Goal: Transaction & Acquisition: Book appointment/travel/reservation

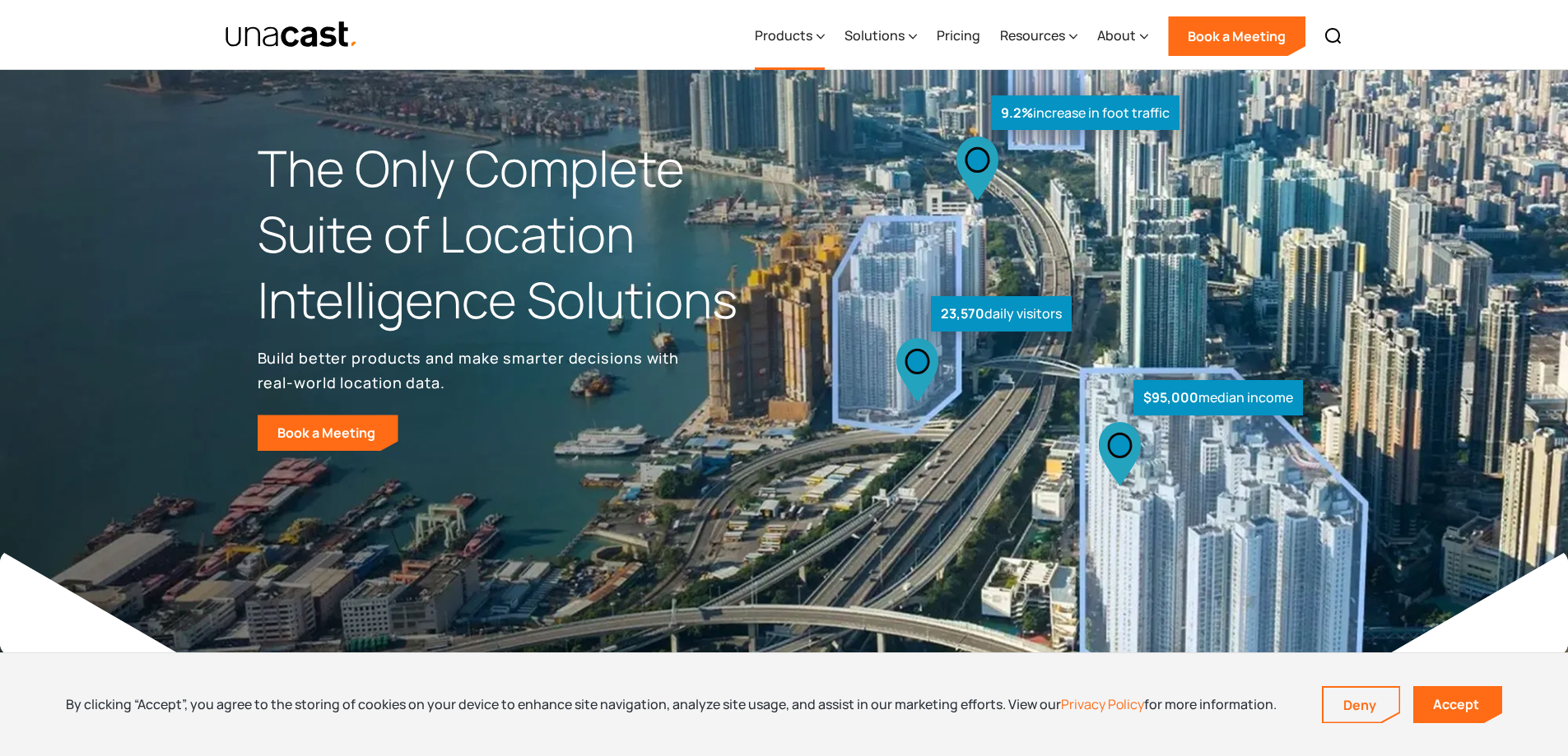
click at [796, 24] on div "Products" at bounding box center [789, 37] width 70 height 67
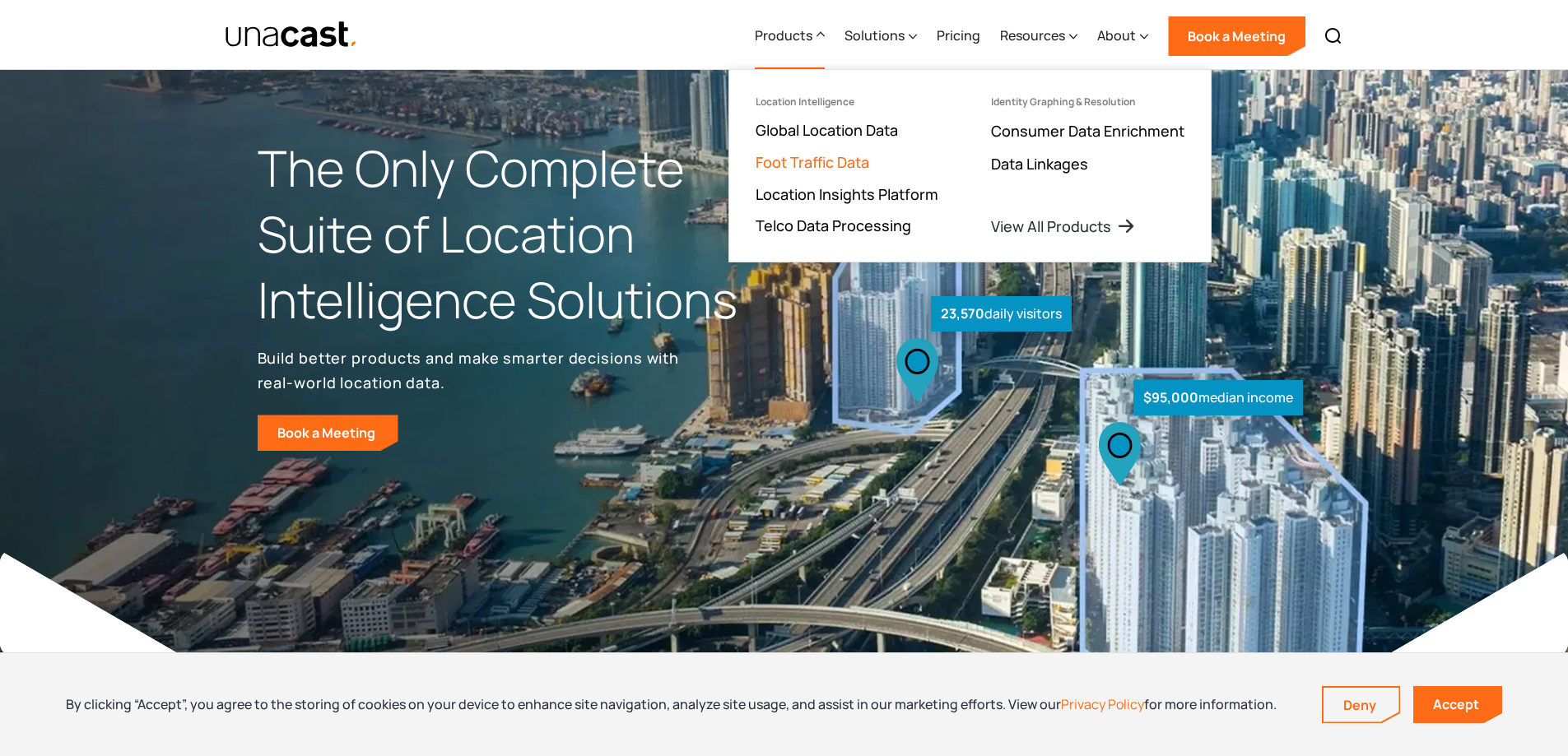
click at [847, 155] on link "Foot Traffic Data" at bounding box center [812, 162] width 114 height 20
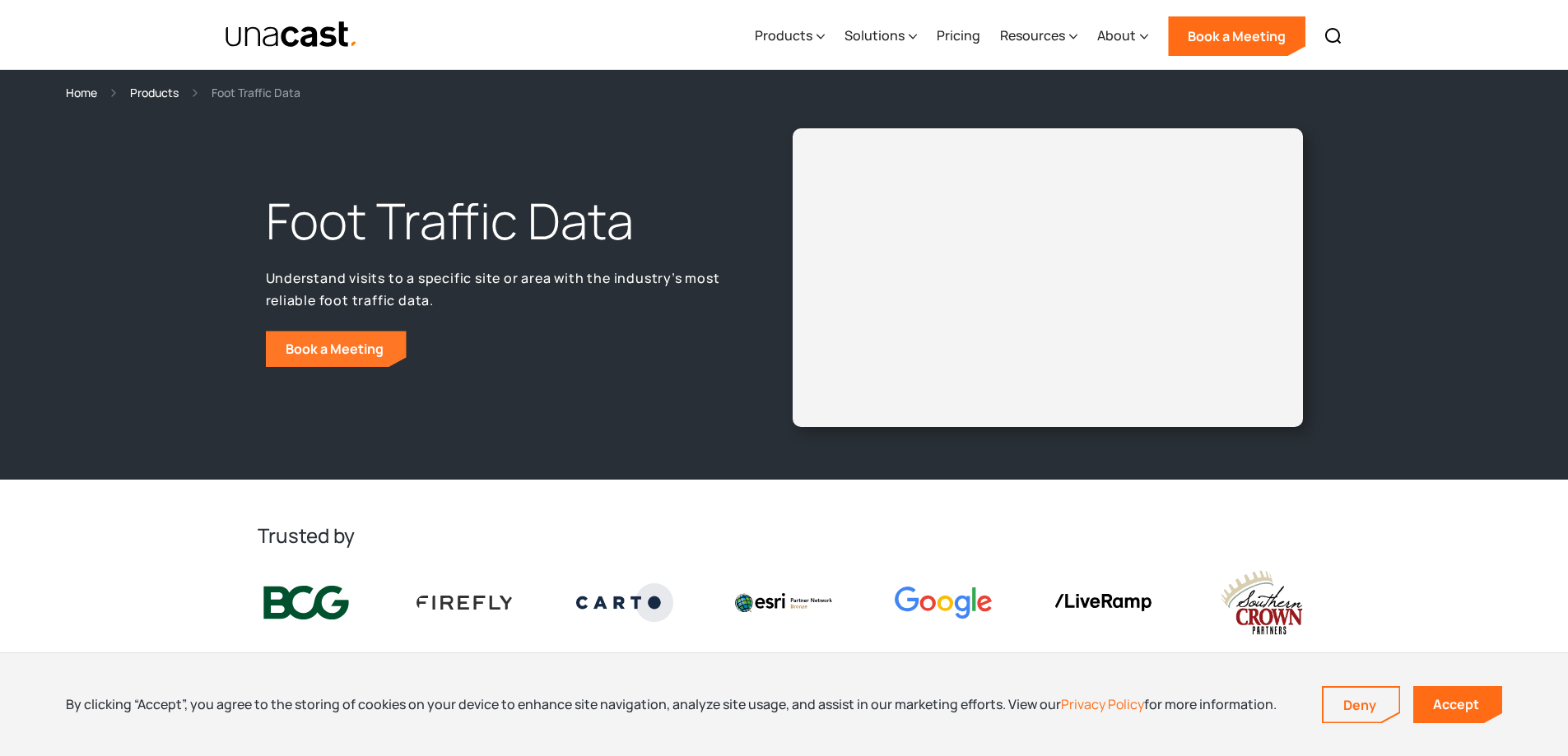
click at [333, 343] on link "Book a Meeting" at bounding box center [336, 348] width 141 height 37
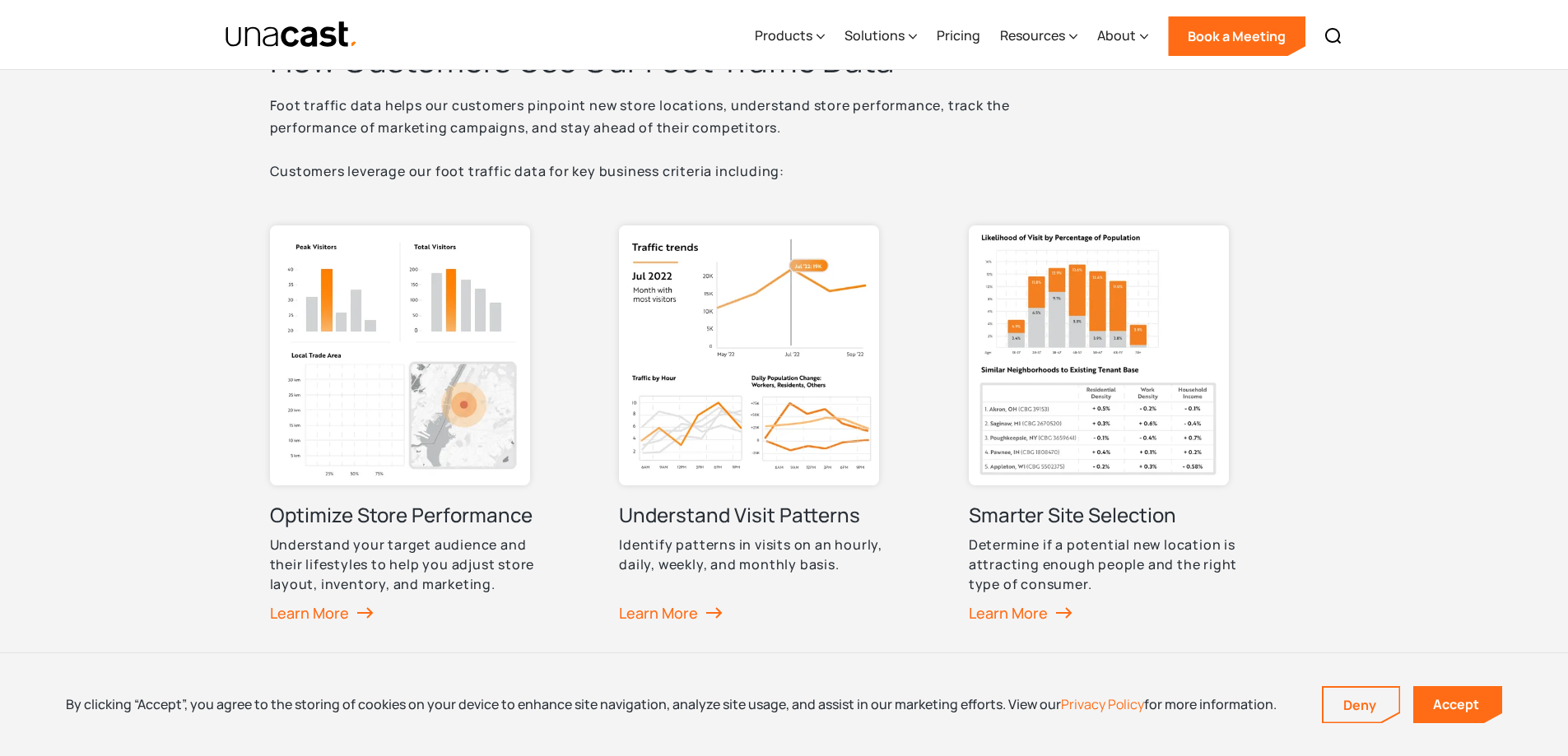
scroll to position [697, 0]
